Goal: Task Accomplishment & Management: Manage account settings

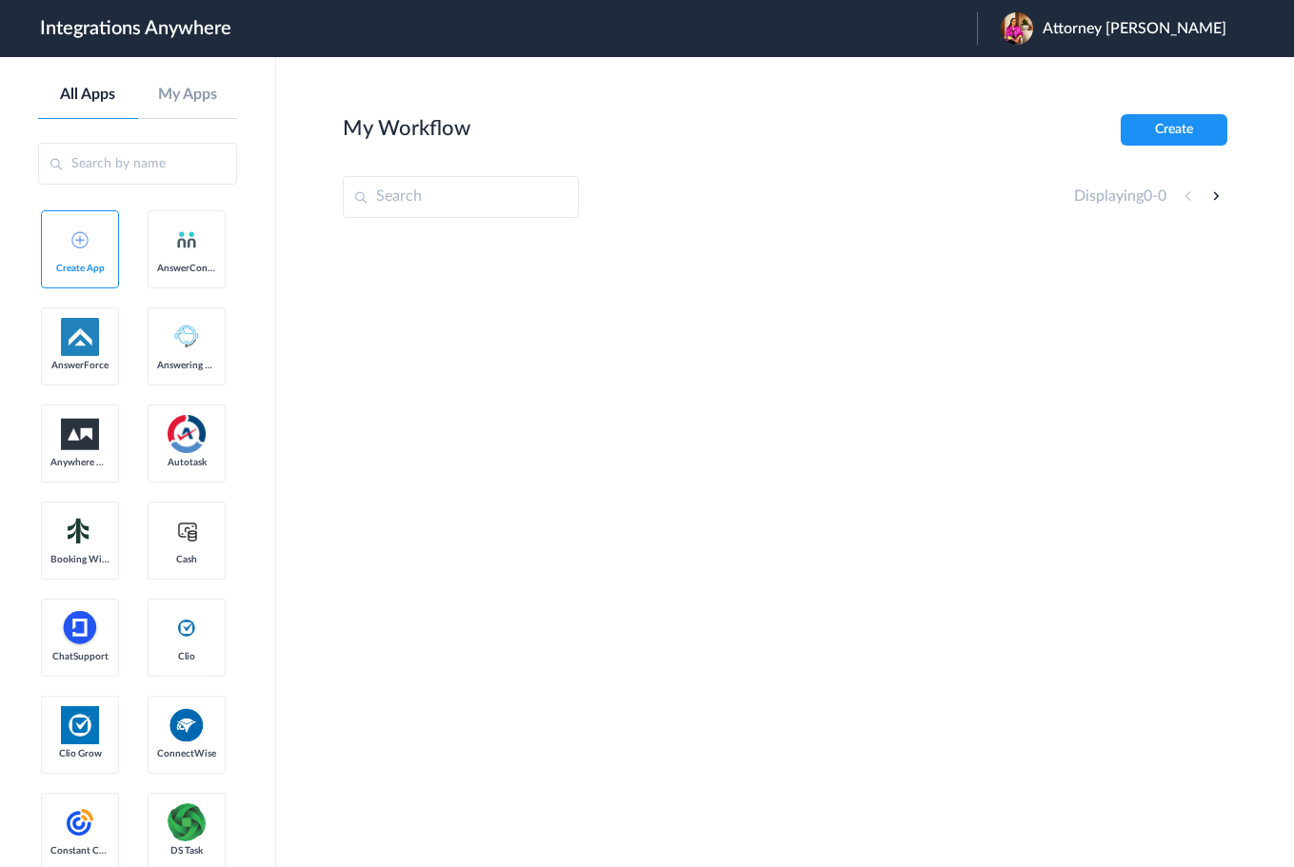
click at [1116, 30] on span "Attorney [PERSON_NAME]" at bounding box center [1134, 29] width 184 height 18
click at [1069, 72] on li "Logout" at bounding box center [1111, 77] width 268 height 35
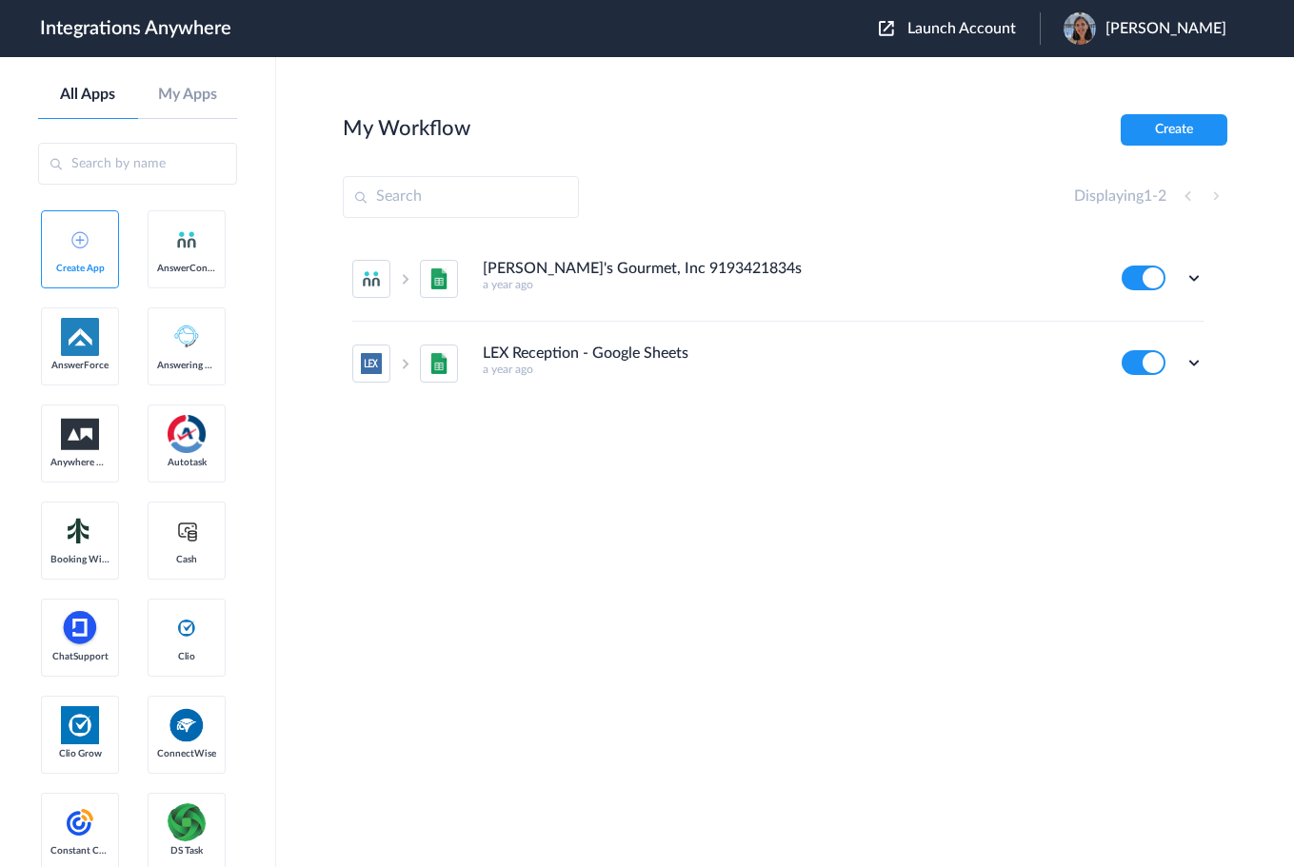
click at [965, 21] on span "Launch Account" at bounding box center [961, 28] width 109 height 15
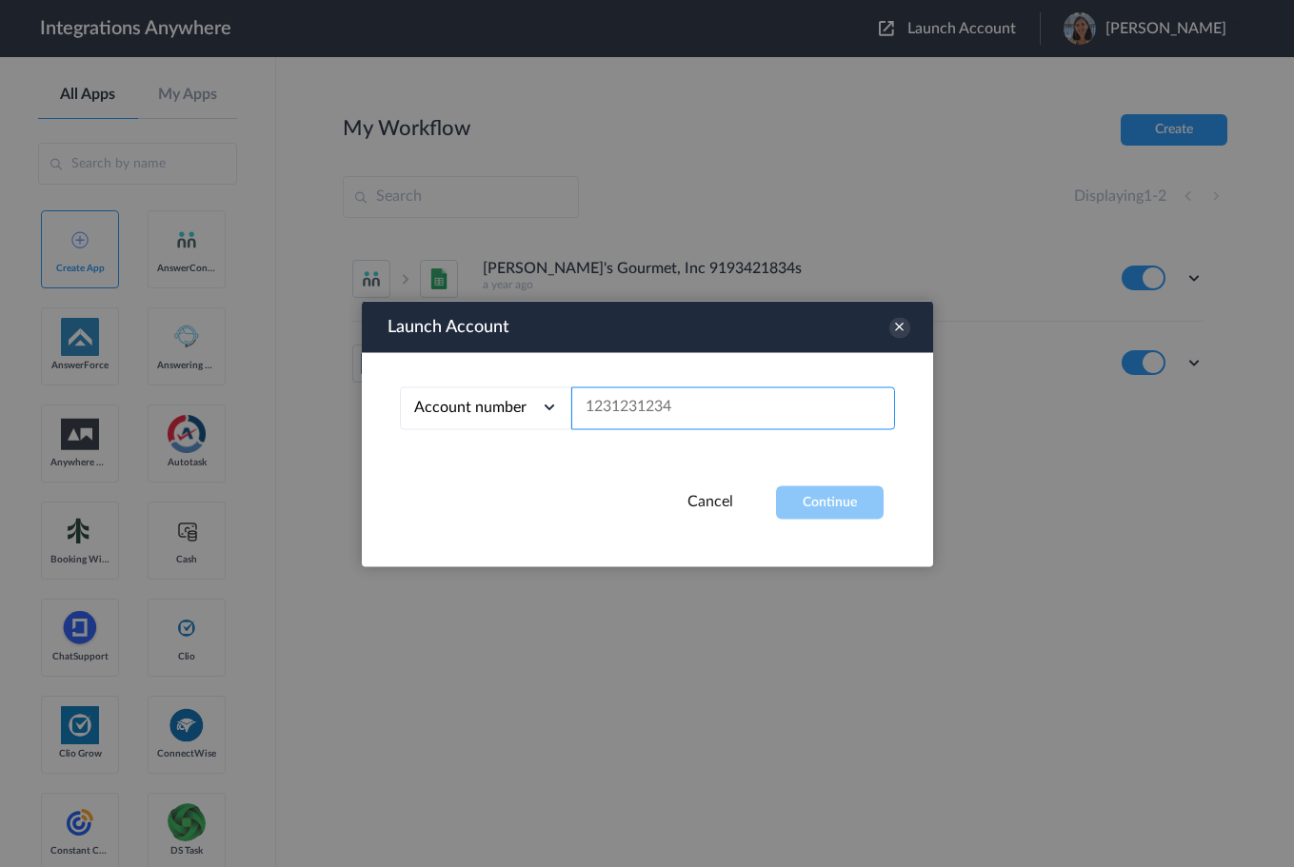
click at [635, 413] on input "text" at bounding box center [733, 408] width 324 height 43
paste input "2525139389"
type input "2525139389"
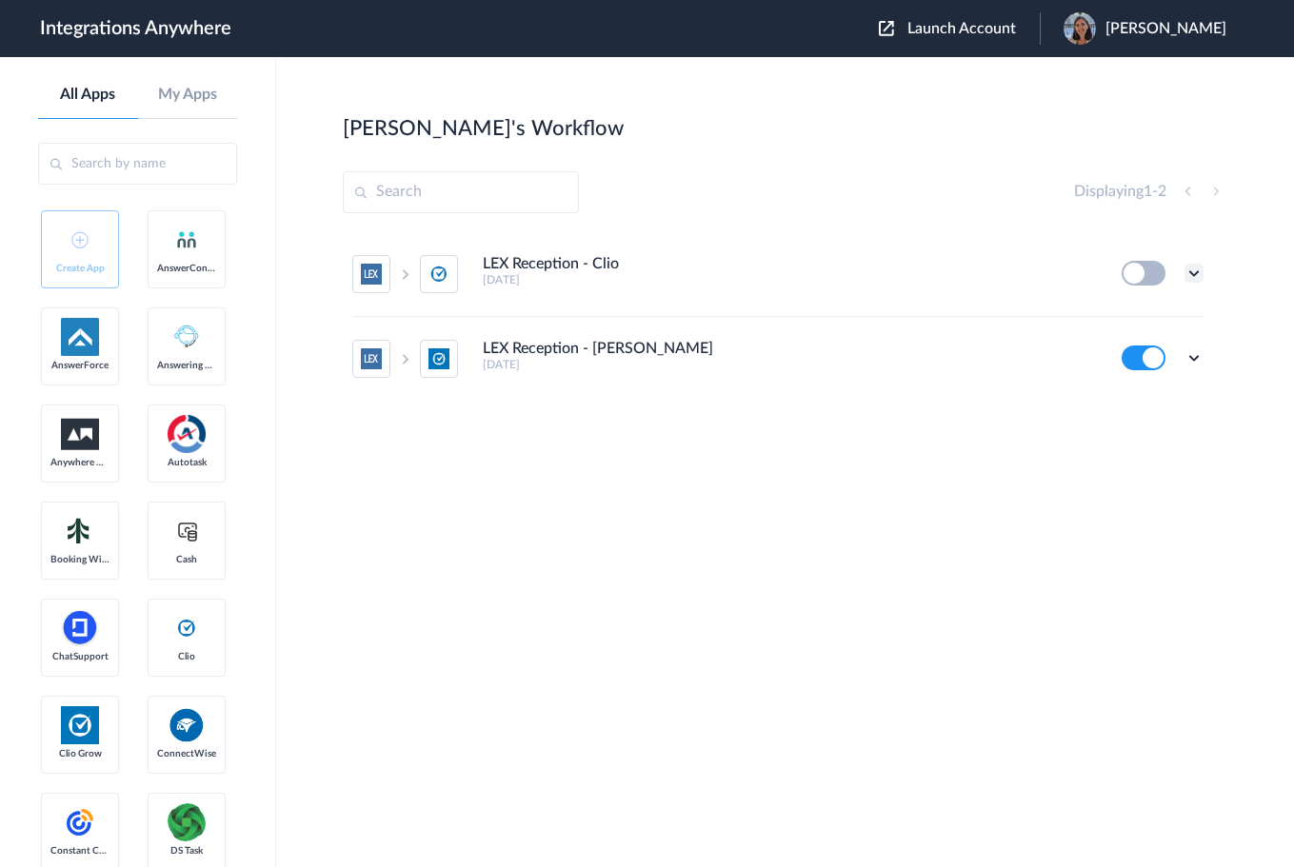
click at [1197, 270] on icon at bounding box center [1193, 273] width 19 height 19
click at [1160, 351] on link "Task history" at bounding box center [1139, 352] width 91 height 13
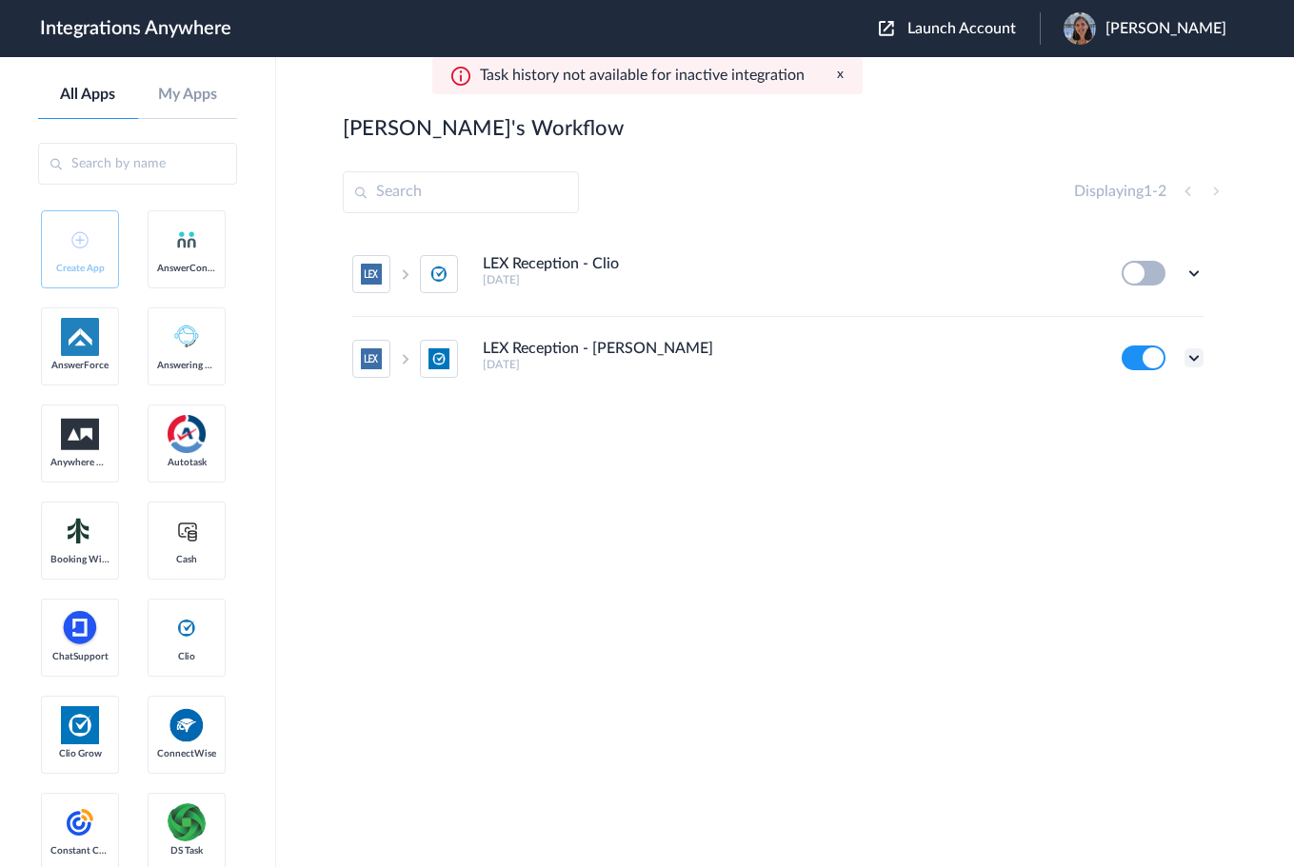
click at [1190, 357] on icon at bounding box center [1193, 357] width 19 height 19
click at [1157, 446] on li "Task history" at bounding box center [1142, 437] width 124 height 35
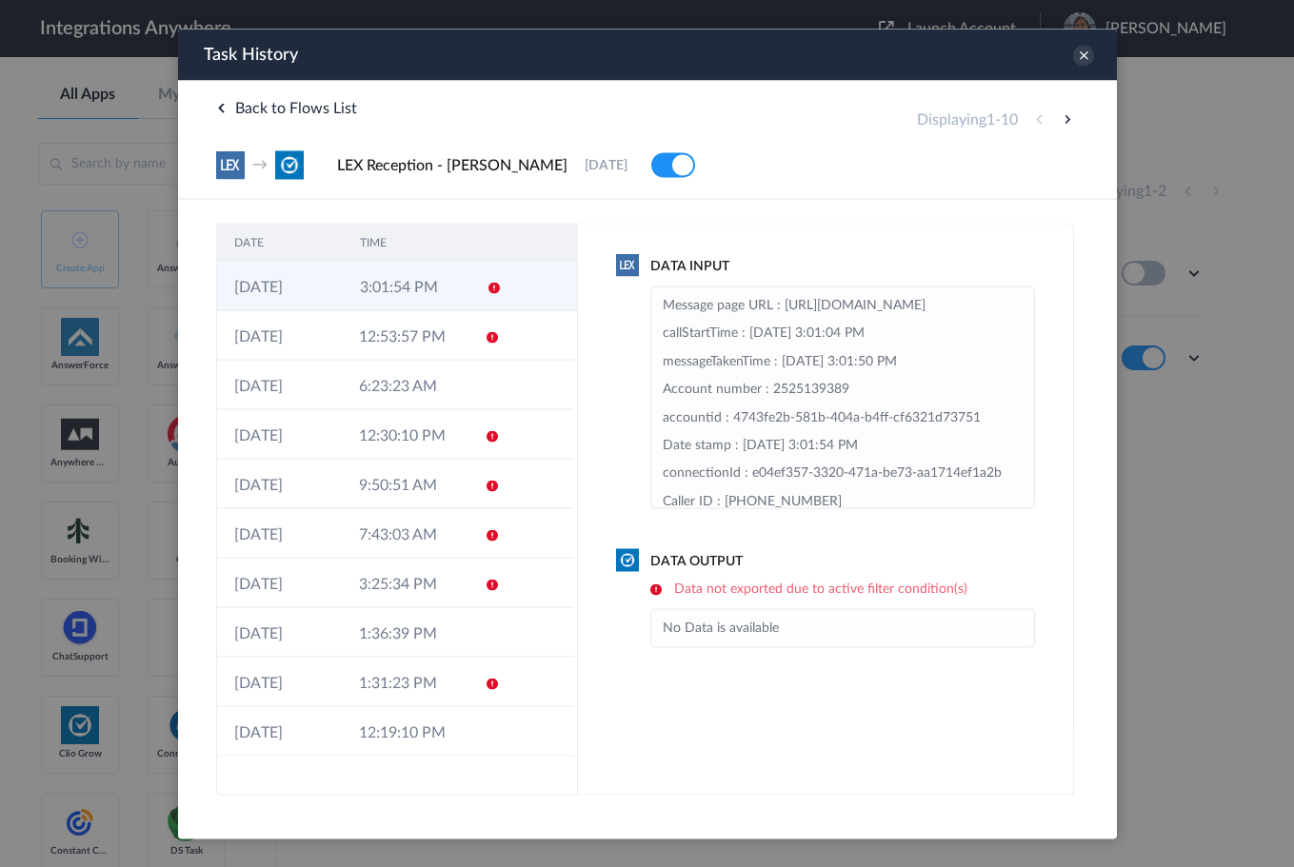
click at [435, 279] on td "3:01:54 PM" at bounding box center [405, 286] width 126 height 50
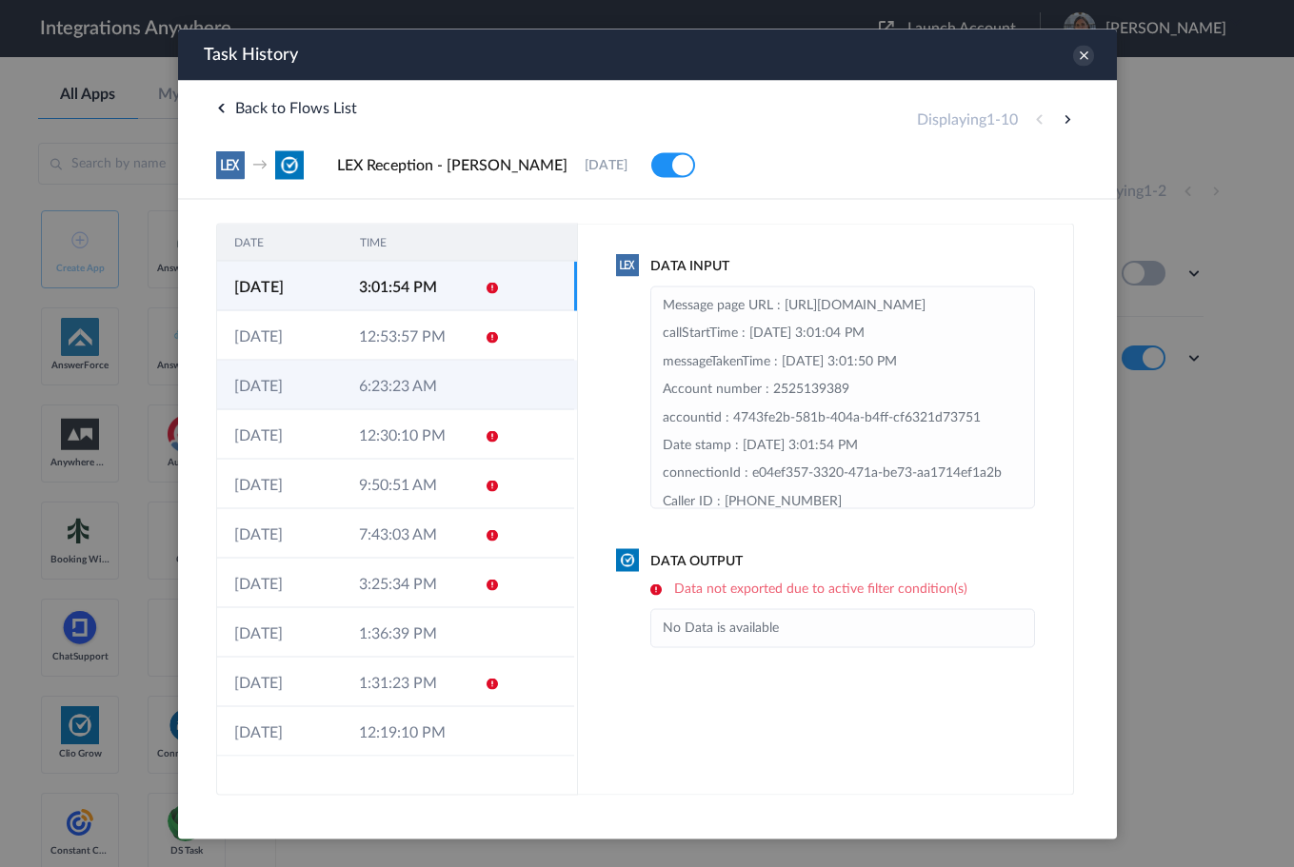
click at [432, 390] on td "6:23:23 AM" at bounding box center [403, 385] width 125 height 50
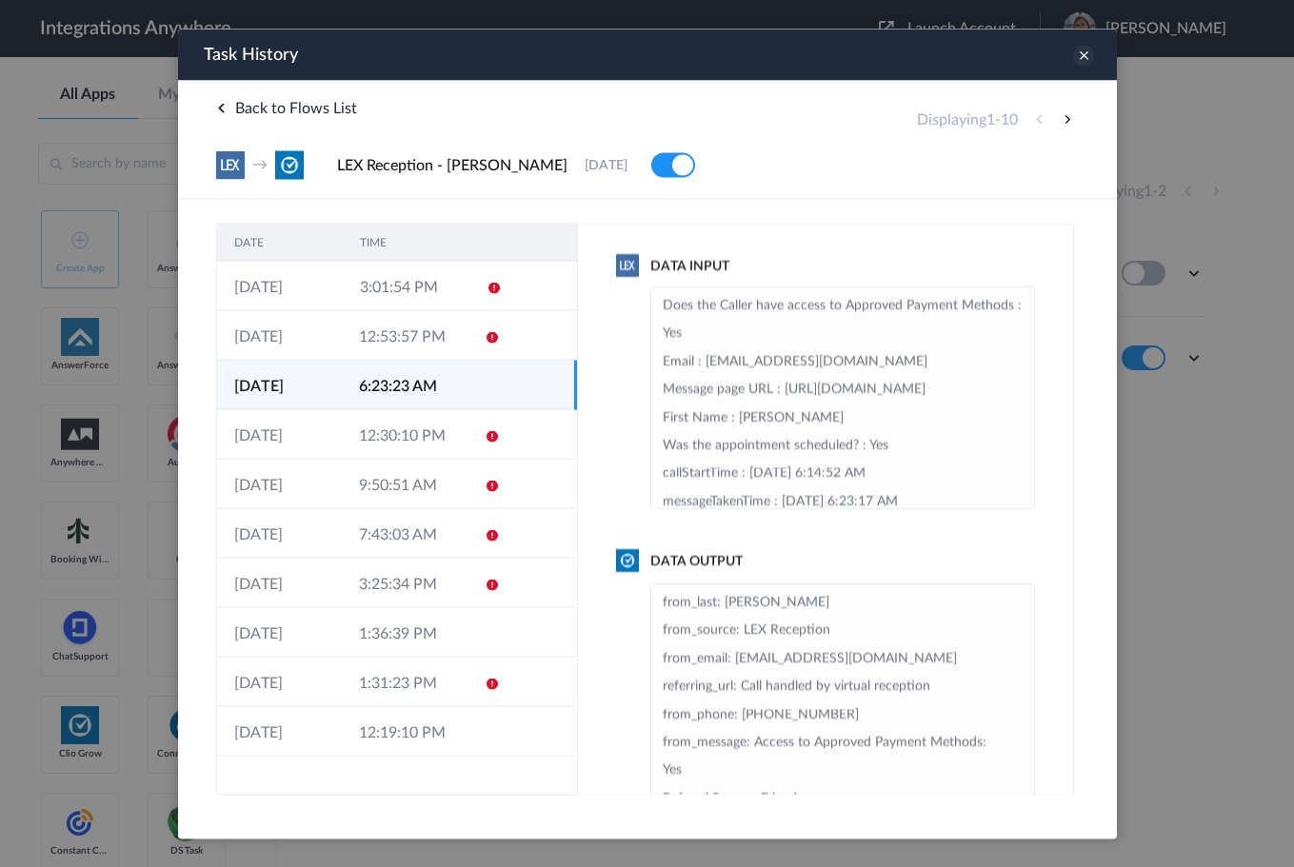
click at [1078, 55] on icon at bounding box center [1082, 55] width 21 height 21
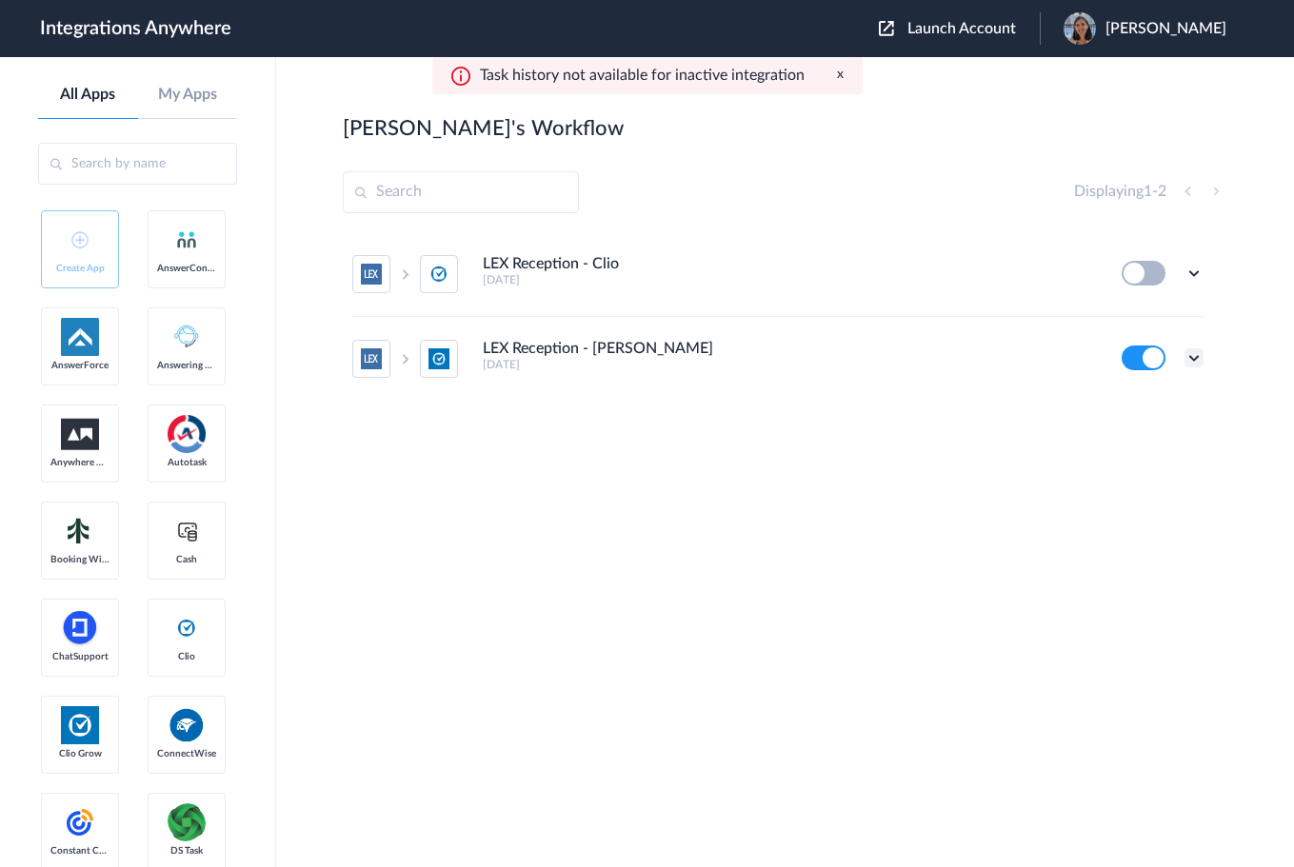
click at [1199, 355] on icon at bounding box center [1193, 357] width 19 height 19
click at [1137, 409] on li "Edit" at bounding box center [1142, 402] width 124 height 35
click at [1188, 354] on icon at bounding box center [1193, 357] width 19 height 19
click at [1136, 432] on link "Task history" at bounding box center [1139, 436] width 91 height 13
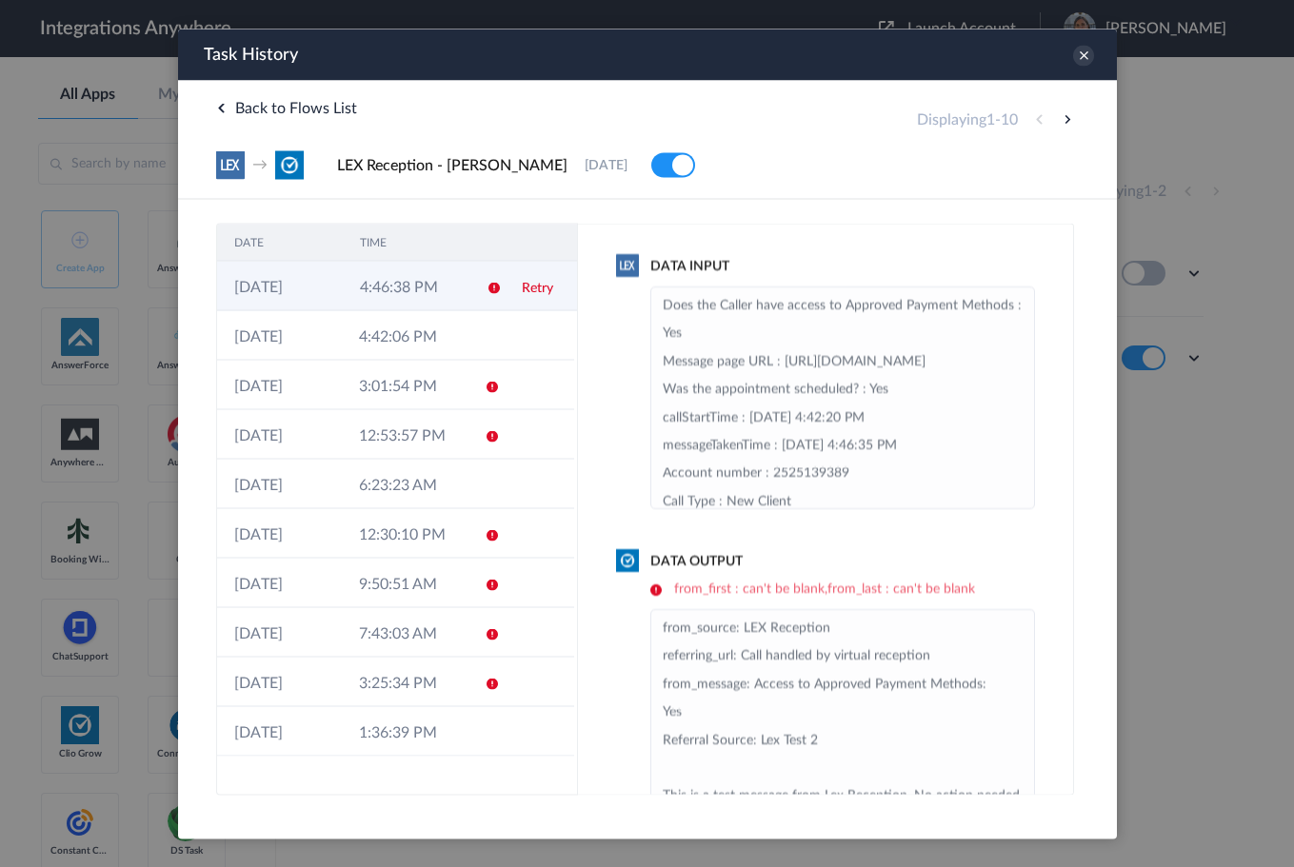
click at [442, 292] on td "4:46:38 PM" at bounding box center [405, 286] width 126 height 50
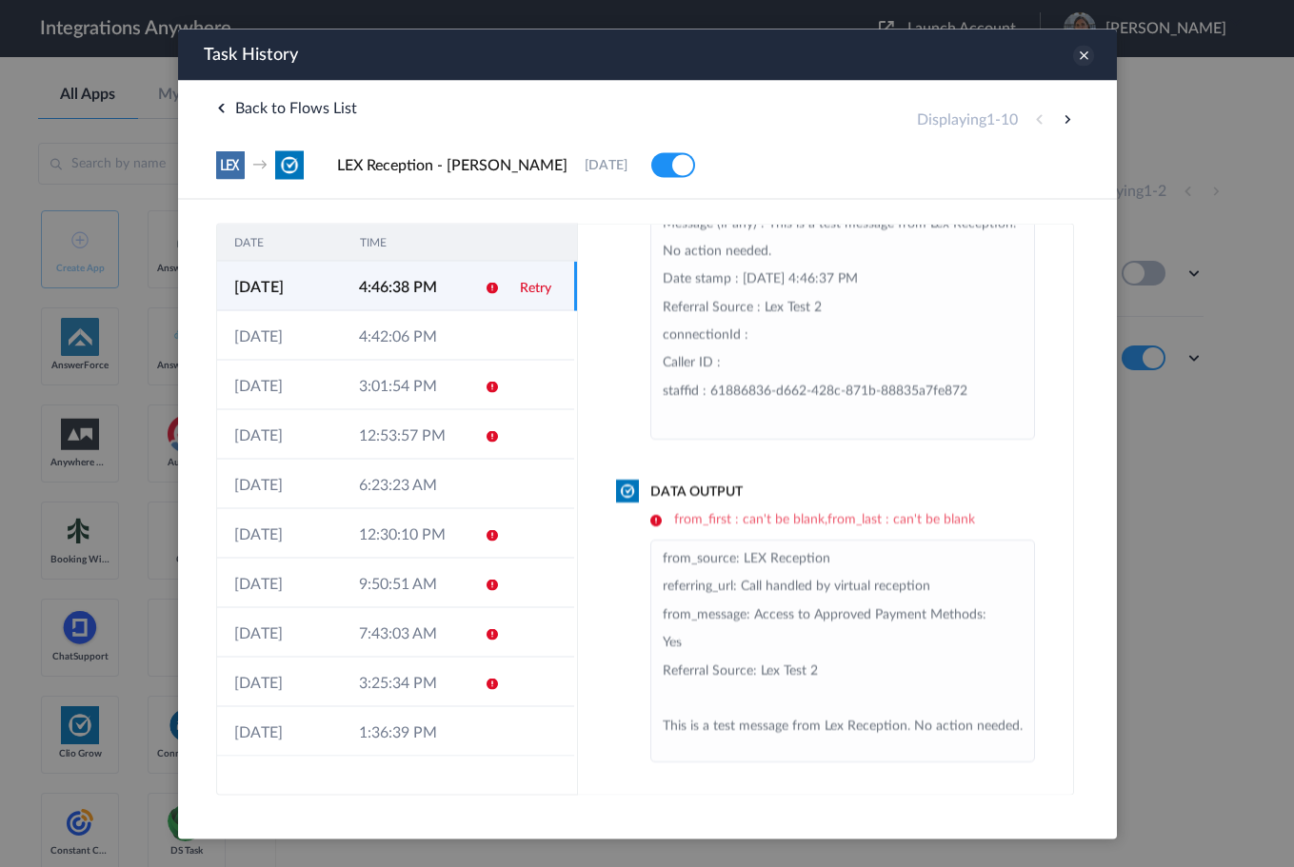
click at [1082, 47] on icon at bounding box center [1082, 55] width 21 height 21
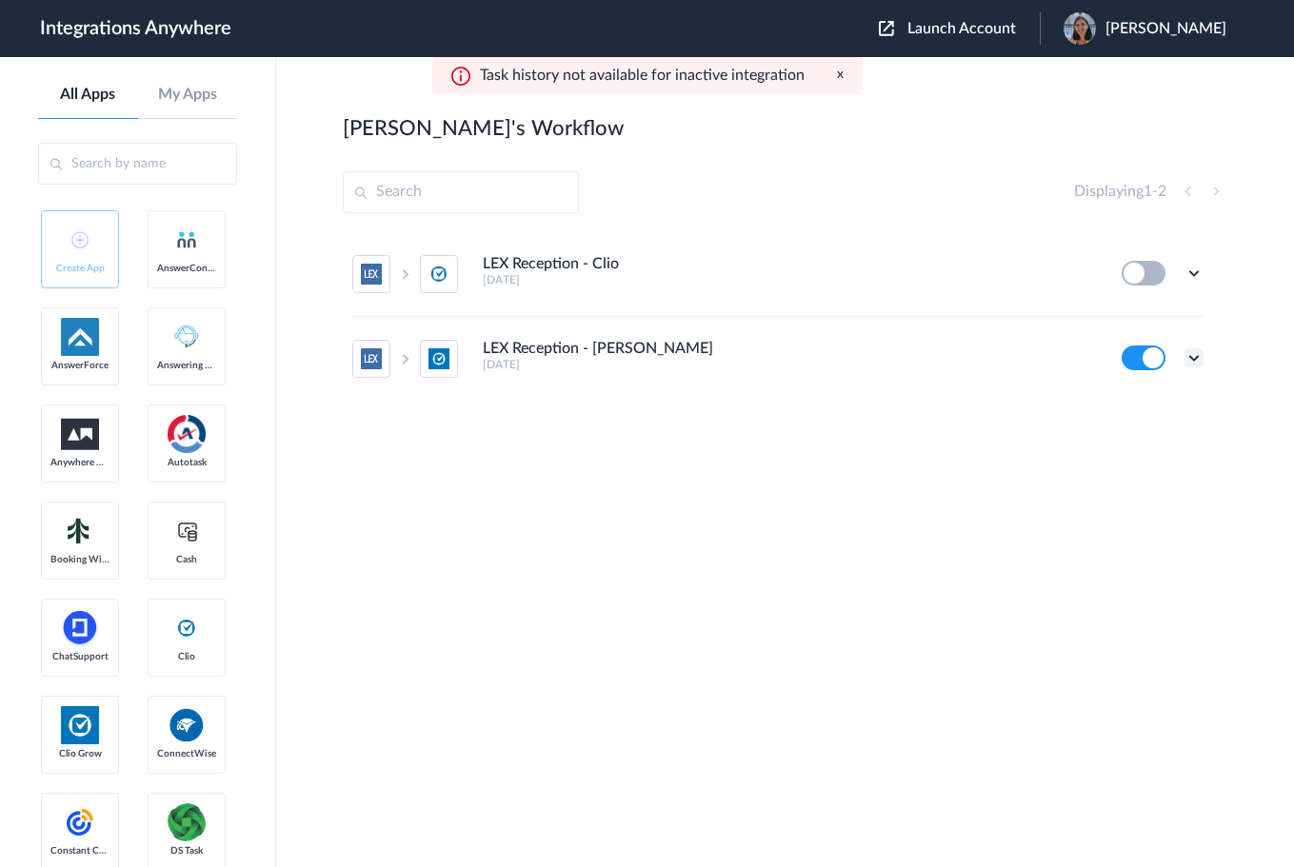
click at [1201, 360] on icon at bounding box center [1193, 357] width 19 height 19
click at [1140, 396] on li "Edit" at bounding box center [1142, 402] width 124 height 35
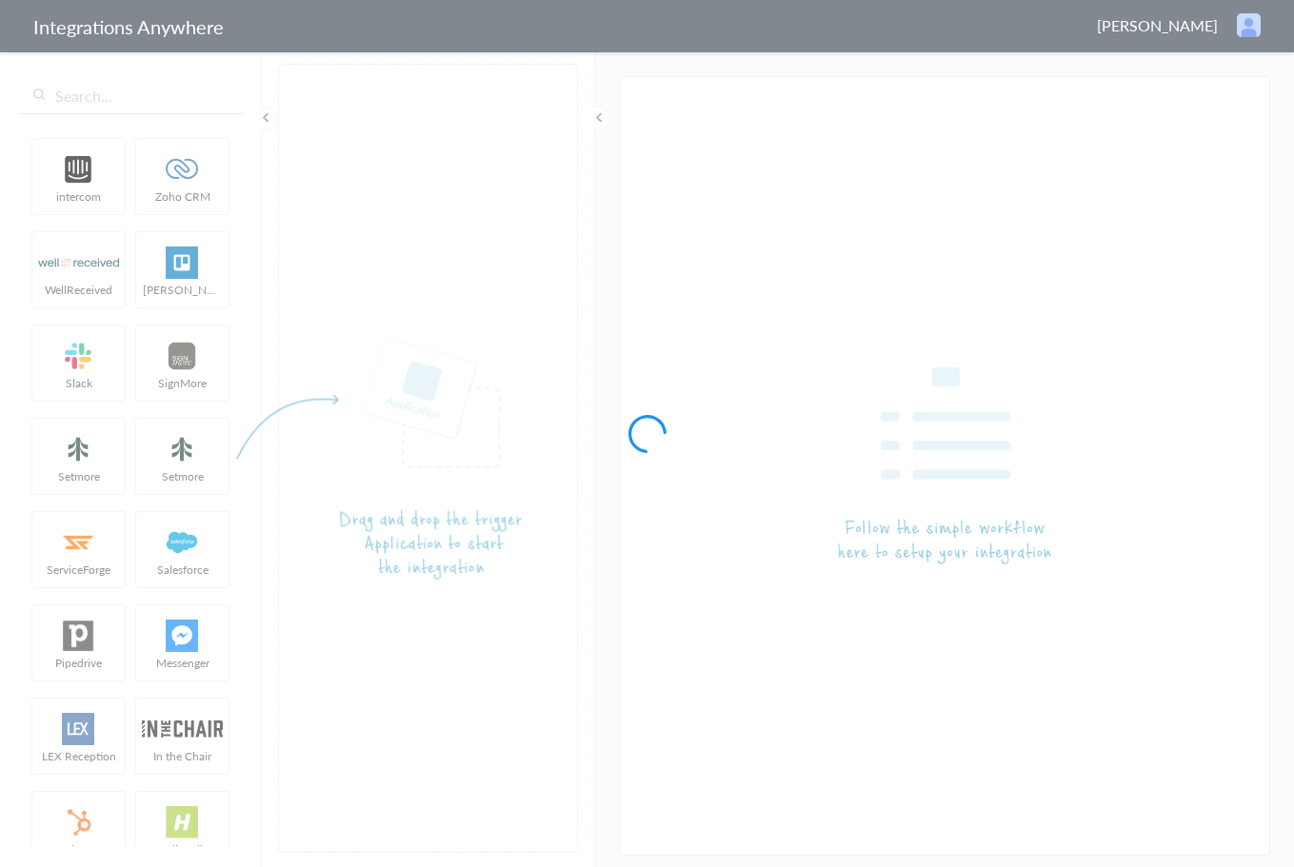
type input "LEX Reception - [PERSON_NAME]"
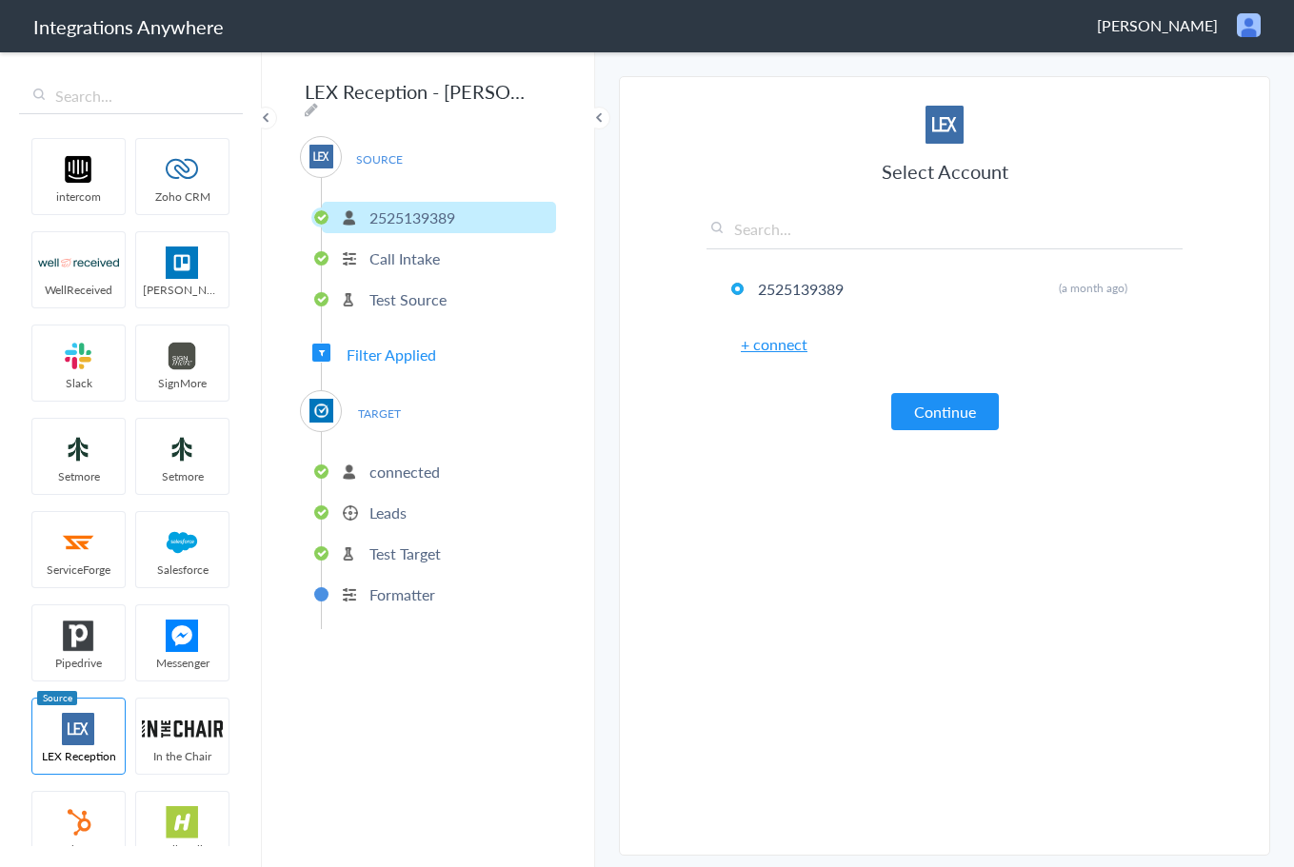
click at [394, 515] on p "Leads" at bounding box center [387, 513] width 37 height 22
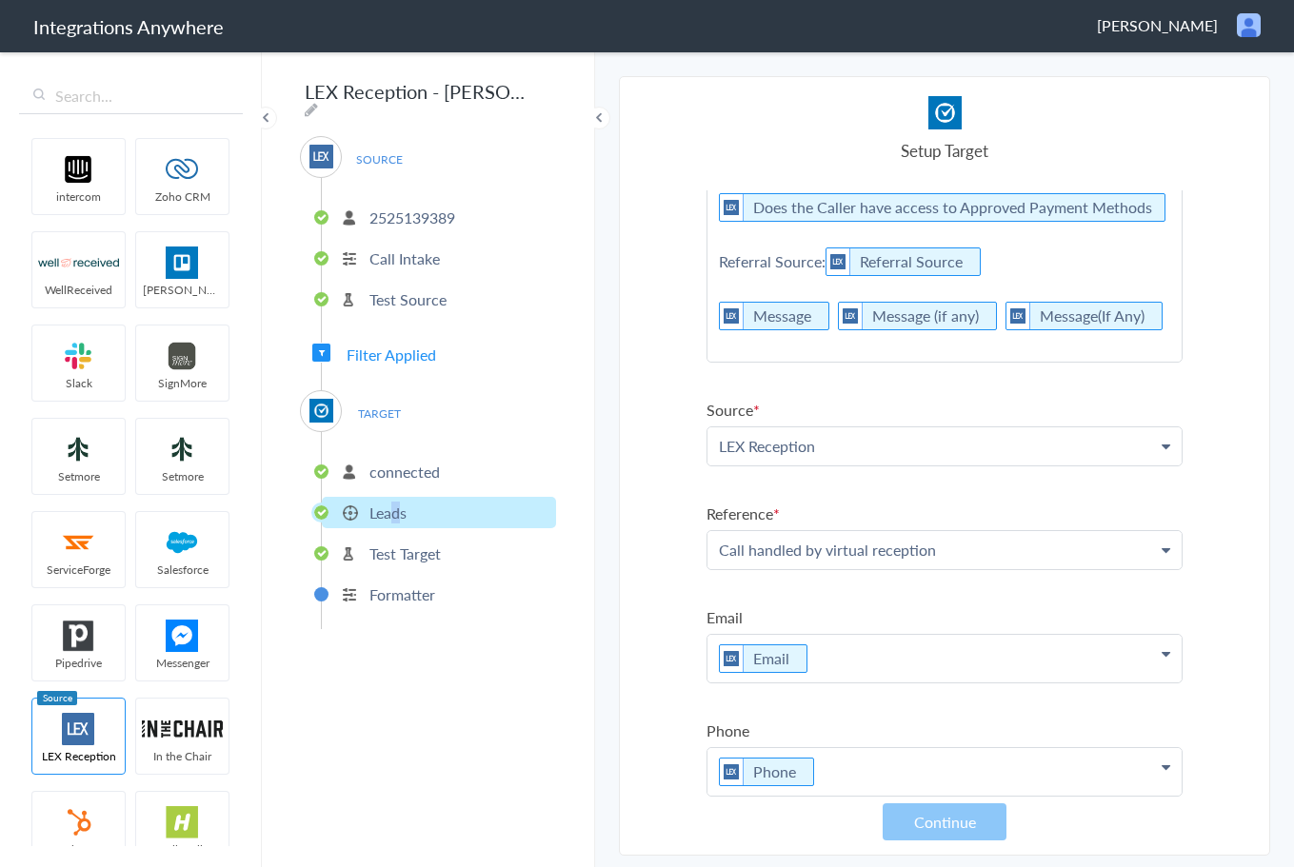
scroll to position [310, 0]
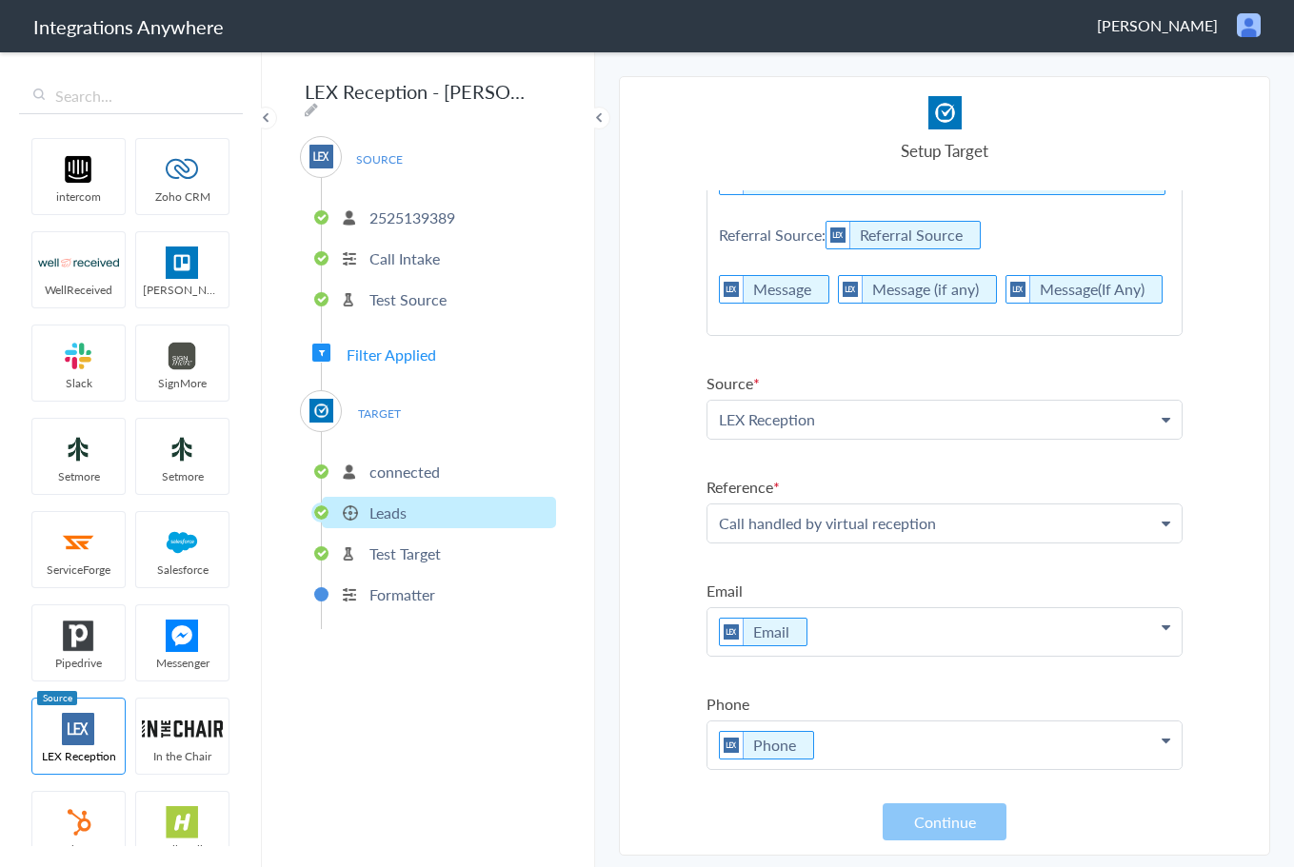
click at [1150, 107] on div "Setup Target" at bounding box center [944, 129] width 476 height 66
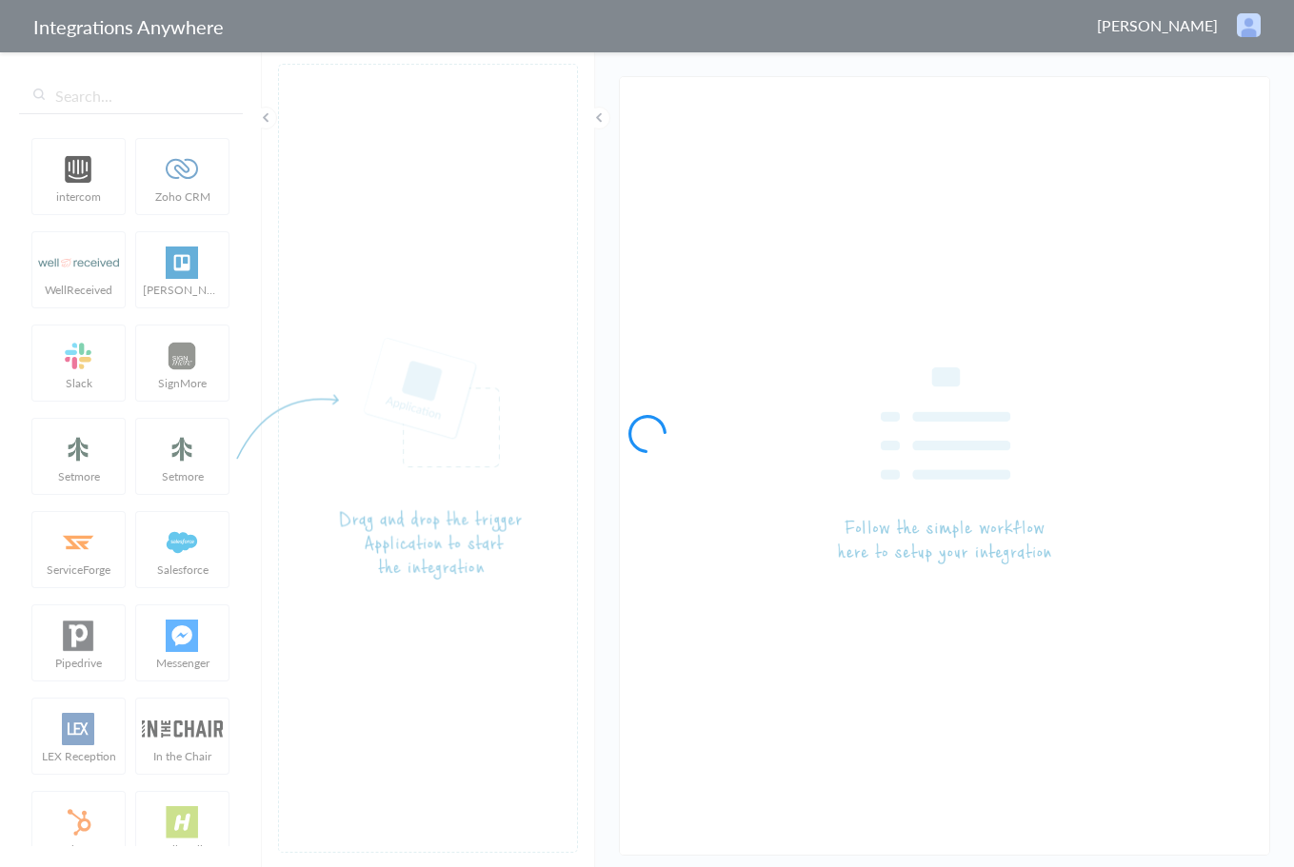
type input "LEX Reception - [PERSON_NAME]"
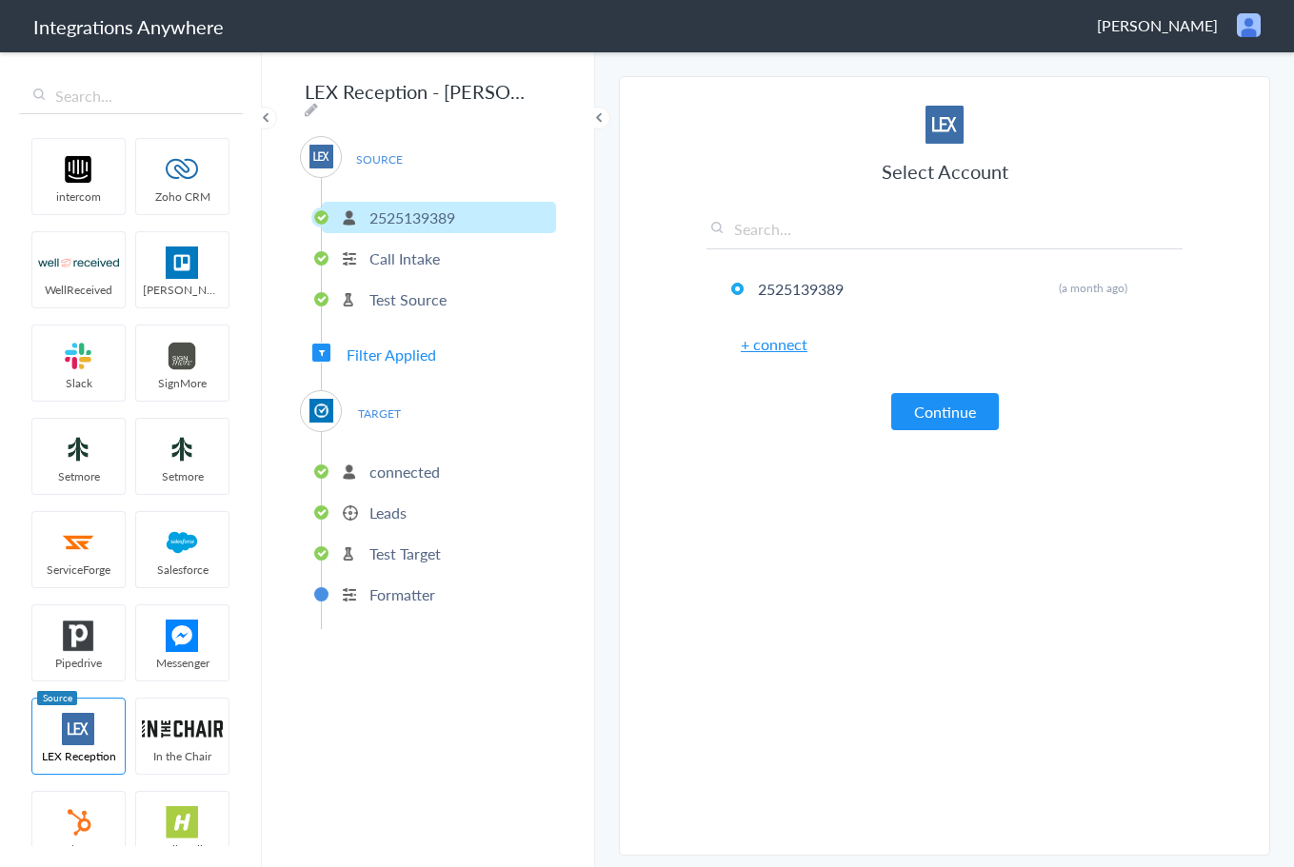
click at [381, 505] on p "Leads" at bounding box center [387, 513] width 37 height 22
